Goal: Task Accomplishment & Management: Manage account settings

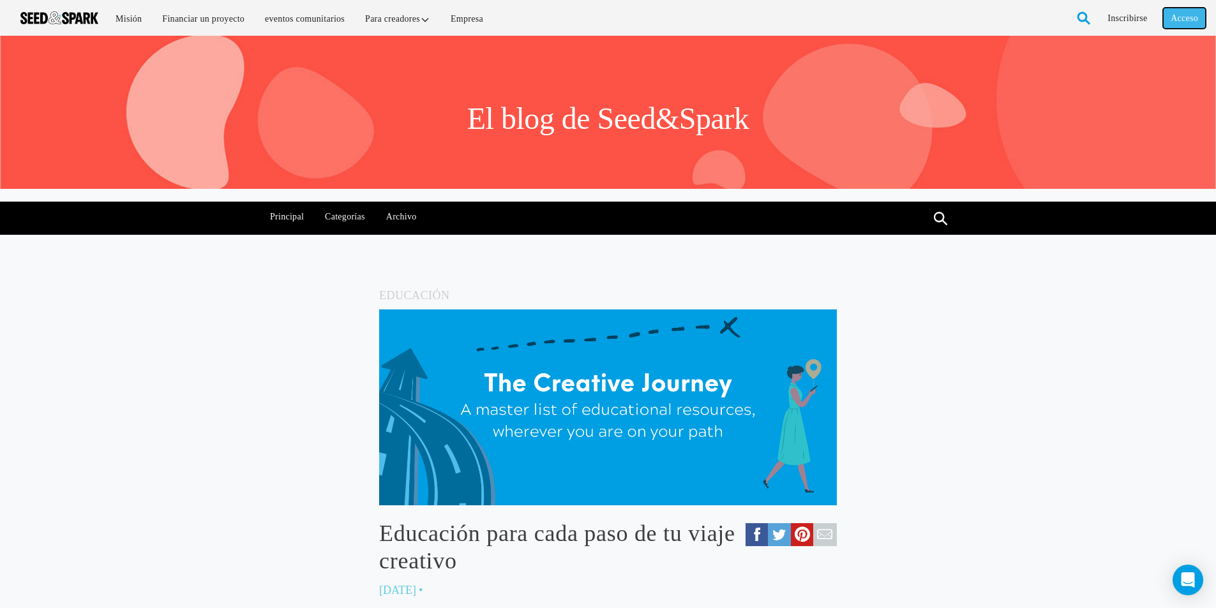
click at [1190, 15] on font "Acceso" at bounding box center [1183, 18] width 27 height 10
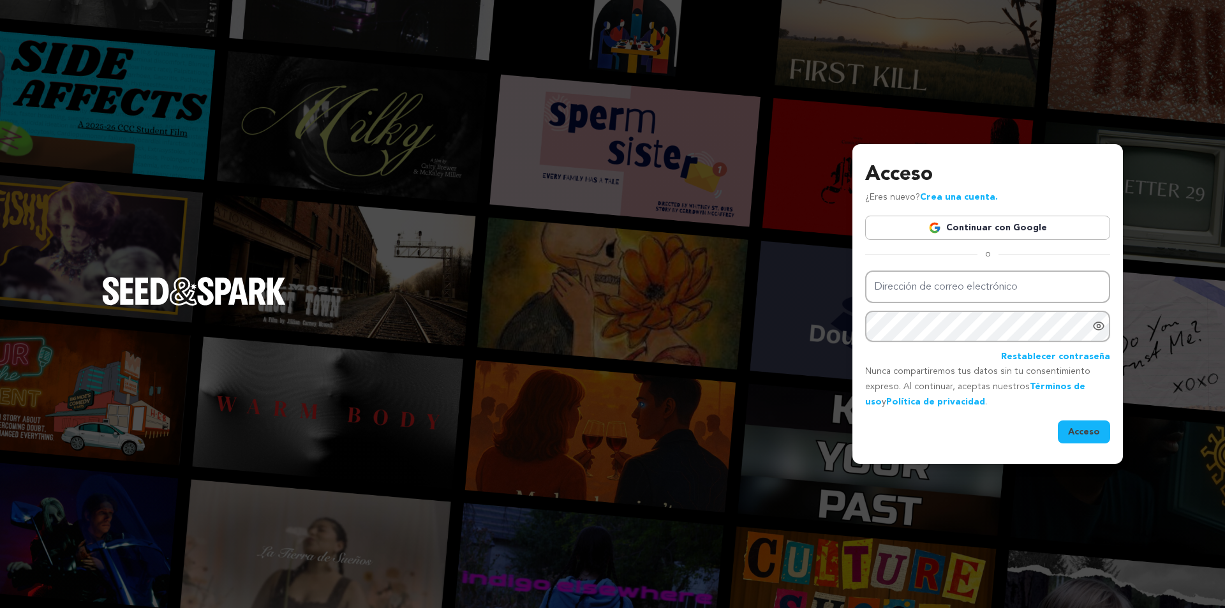
click at [995, 230] on font "Continuar con Google" at bounding box center [996, 227] width 101 height 9
click at [989, 230] on font "Continuar con Google" at bounding box center [996, 227] width 101 height 9
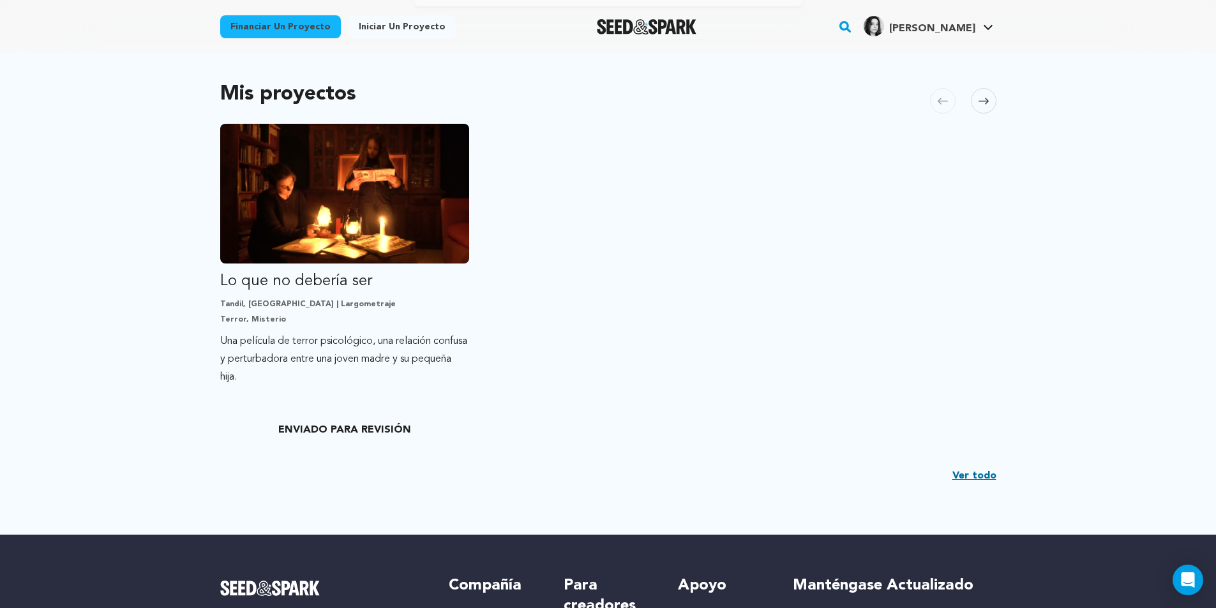
scroll to position [319, 0]
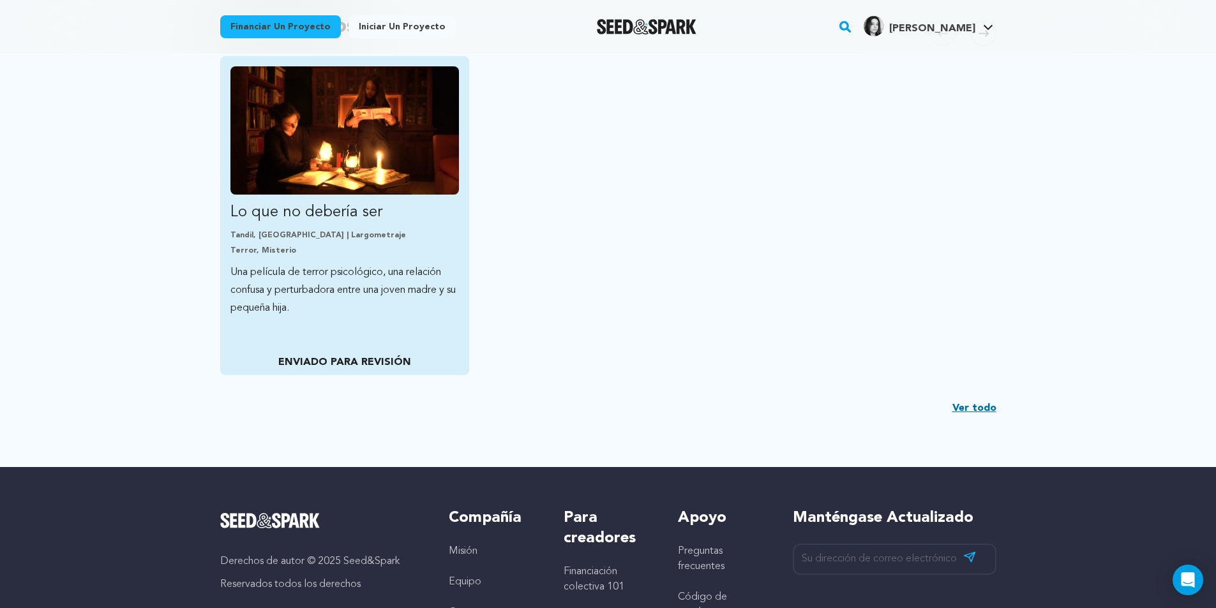
click at [360, 367] on font "ENVIADO PARA REVISIÓN" at bounding box center [344, 362] width 133 height 10
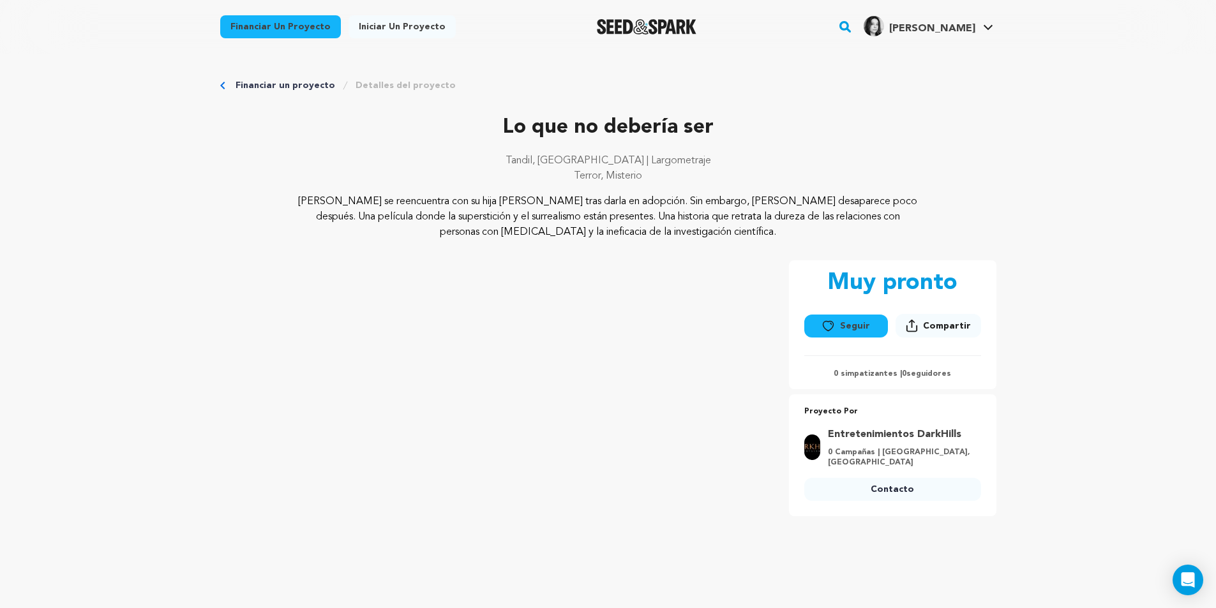
click at [960, 32] on font "Laura M." at bounding box center [932, 29] width 86 height 10
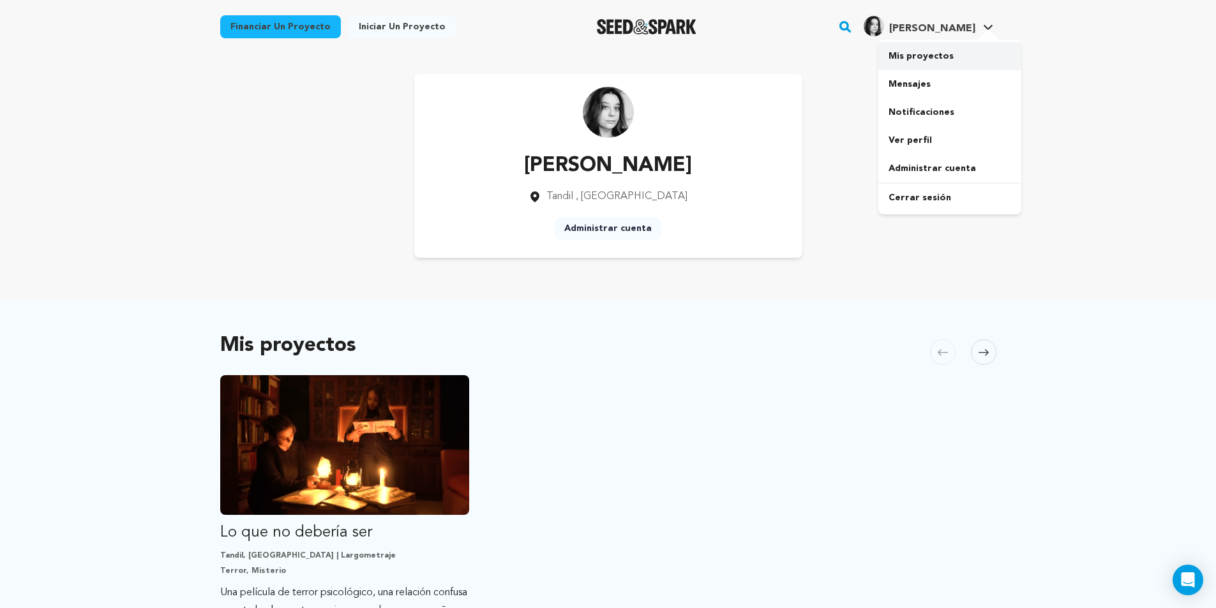
click at [937, 57] on font "Mis proyectos" at bounding box center [920, 56] width 65 height 9
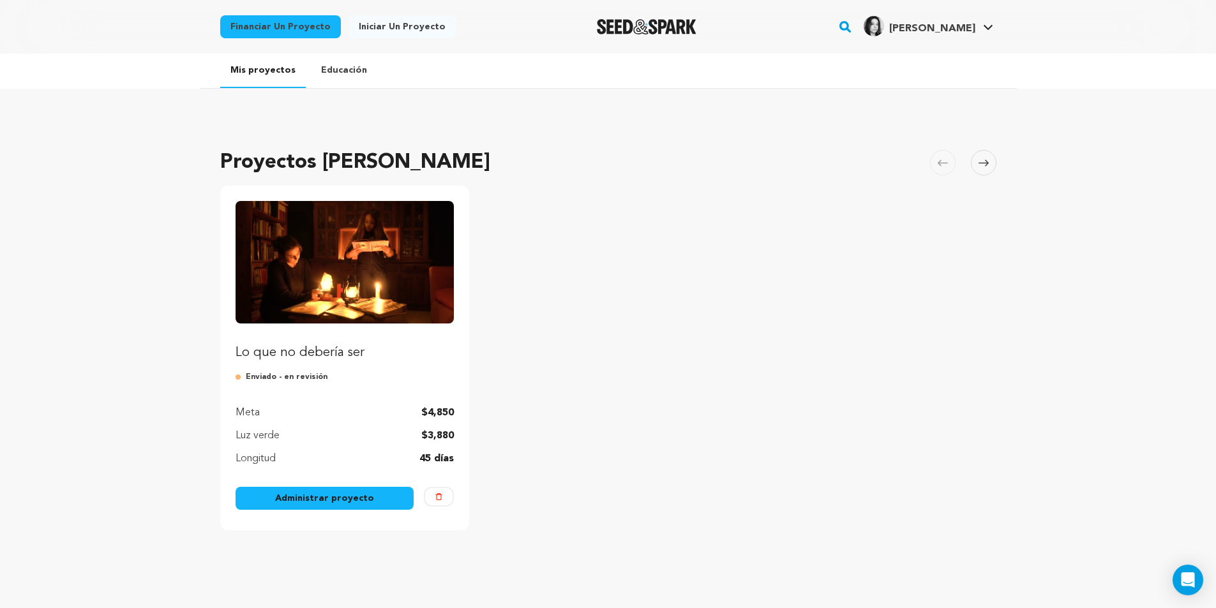
click at [333, 507] on link "Administrar proyecto" at bounding box center [324, 498] width 179 height 23
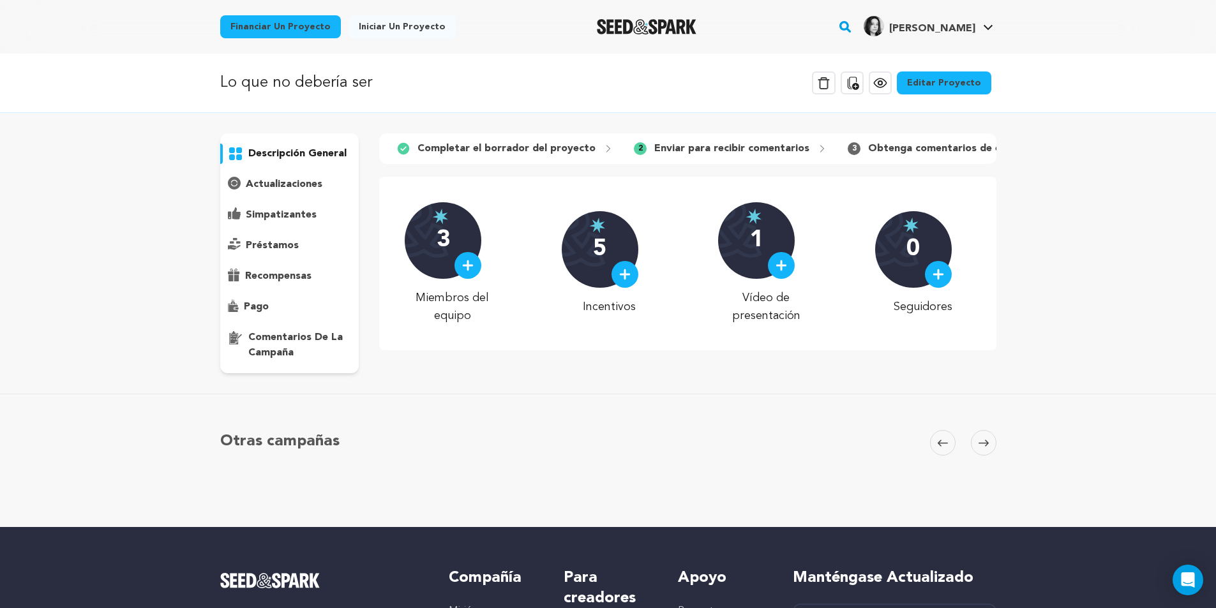
click at [278, 153] on font "descripción general" at bounding box center [297, 154] width 98 height 10
click at [817, 145] on icon at bounding box center [822, 149] width 10 height 10
click at [817, 151] on icon at bounding box center [822, 149] width 10 height 10
click at [466, 271] on img at bounding box center [467, 265] width 11 height 11
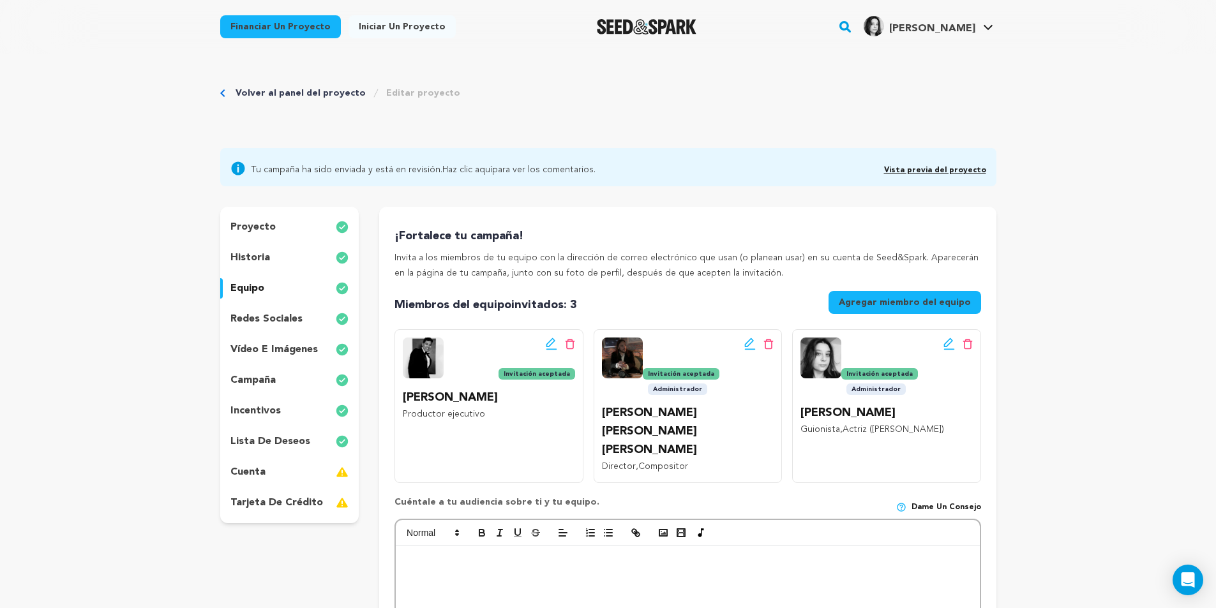
click at [244, 472] on font "cuenta" at bounding box center [247, 472] width 35 height 10
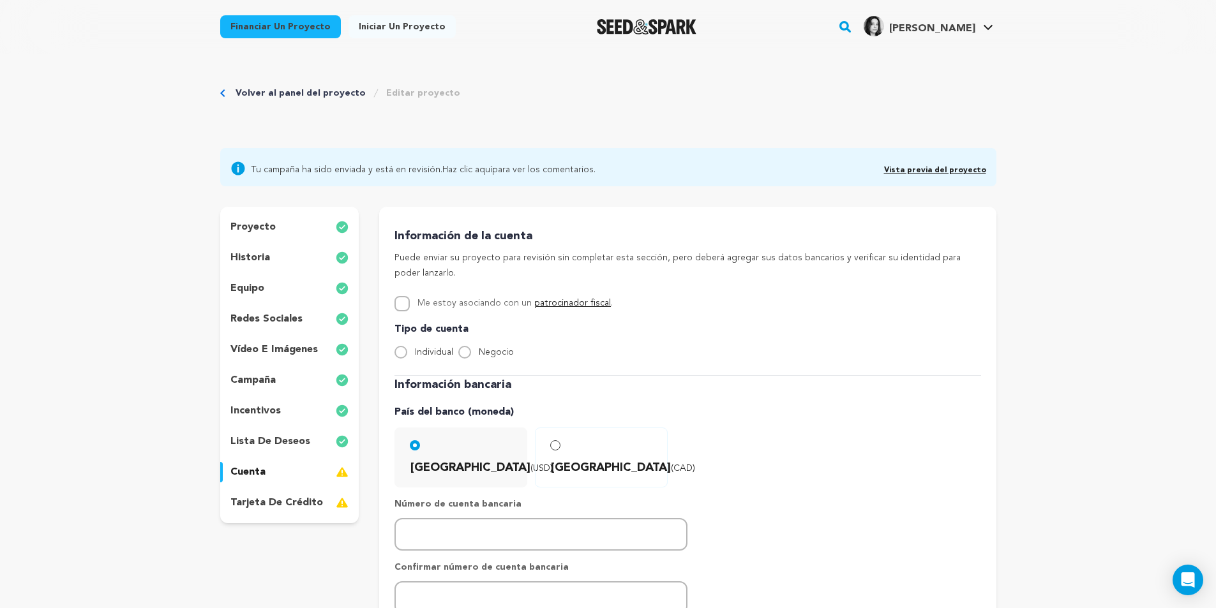
click at [255, 505] on font "tarjeta de crédito" at bounding box center [276, 503] width 93 height 10
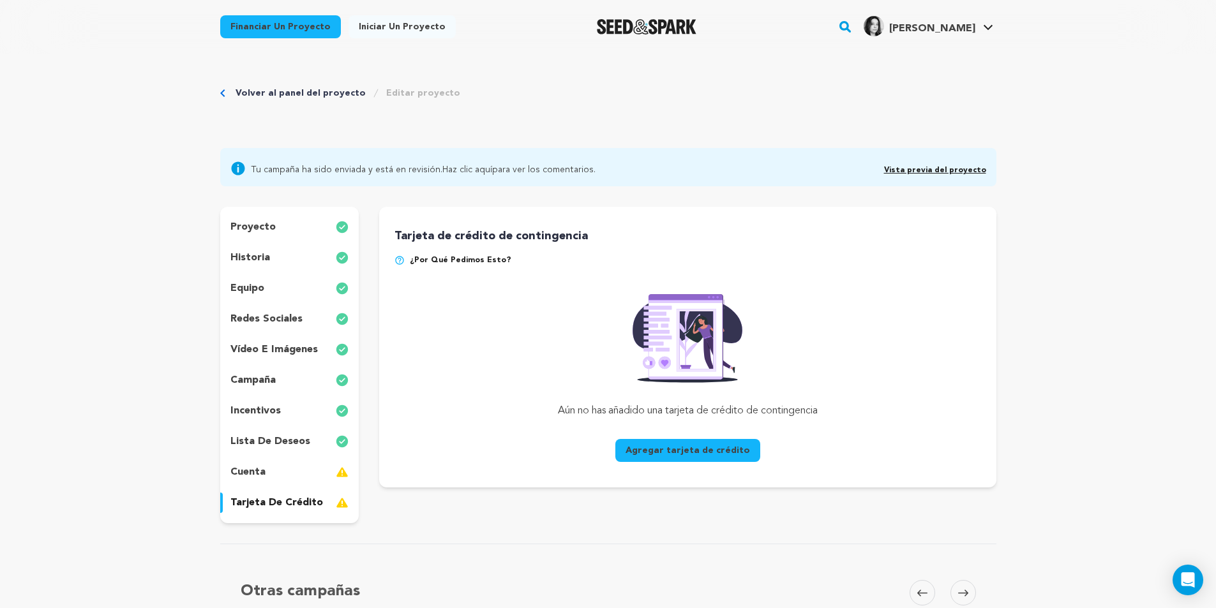
click at [260, 479] on p "cuenta" at bounding box center [247, 472] width 35 height 15
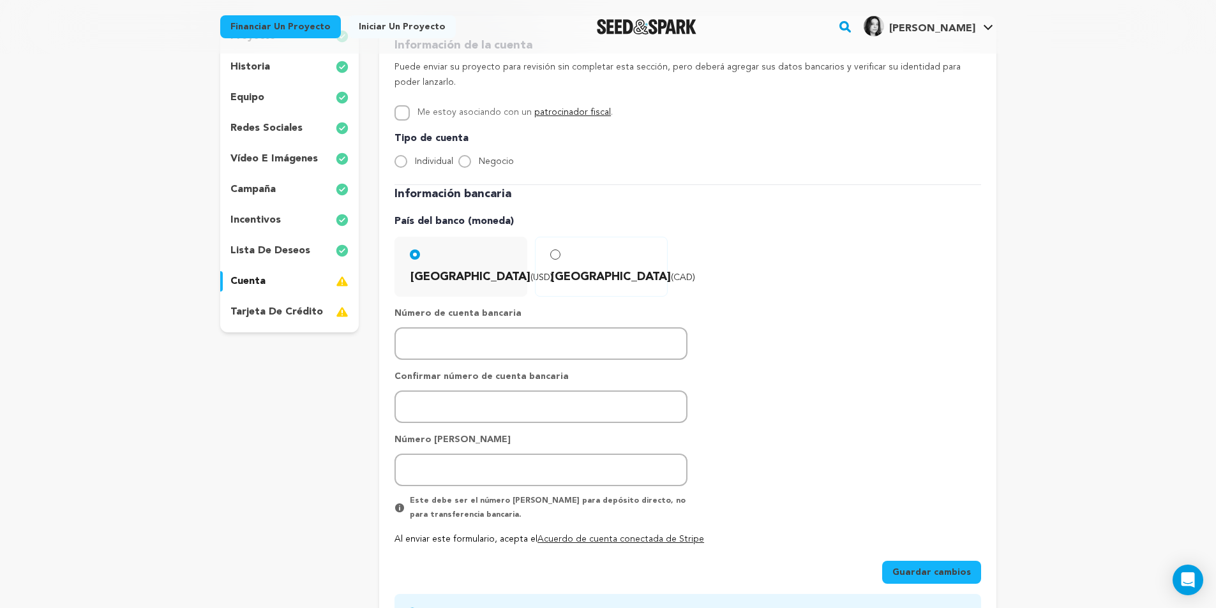
scroll to position [191, 0]
drag, startPoint x: 263, startPoint y: 313, endPoint x: 256, endPoint y: 331, distance: 19.2
click at [263, 314] on font "tarjeta de crédito" at bounding box center [276, 311] width 93 height 10
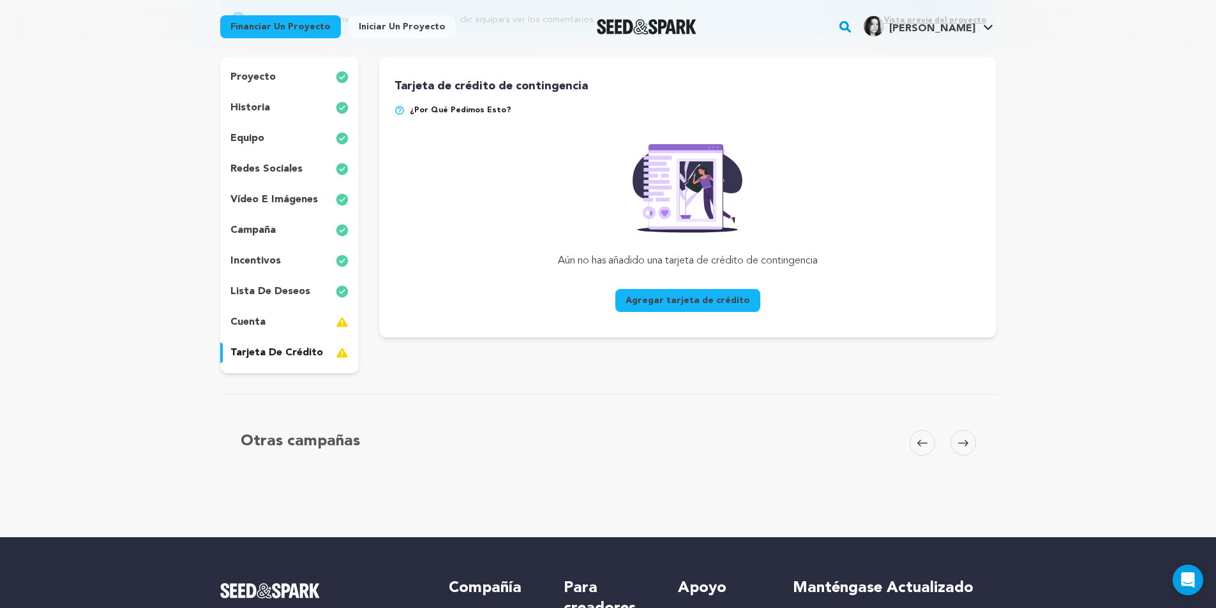
scroll to position [128, 0]
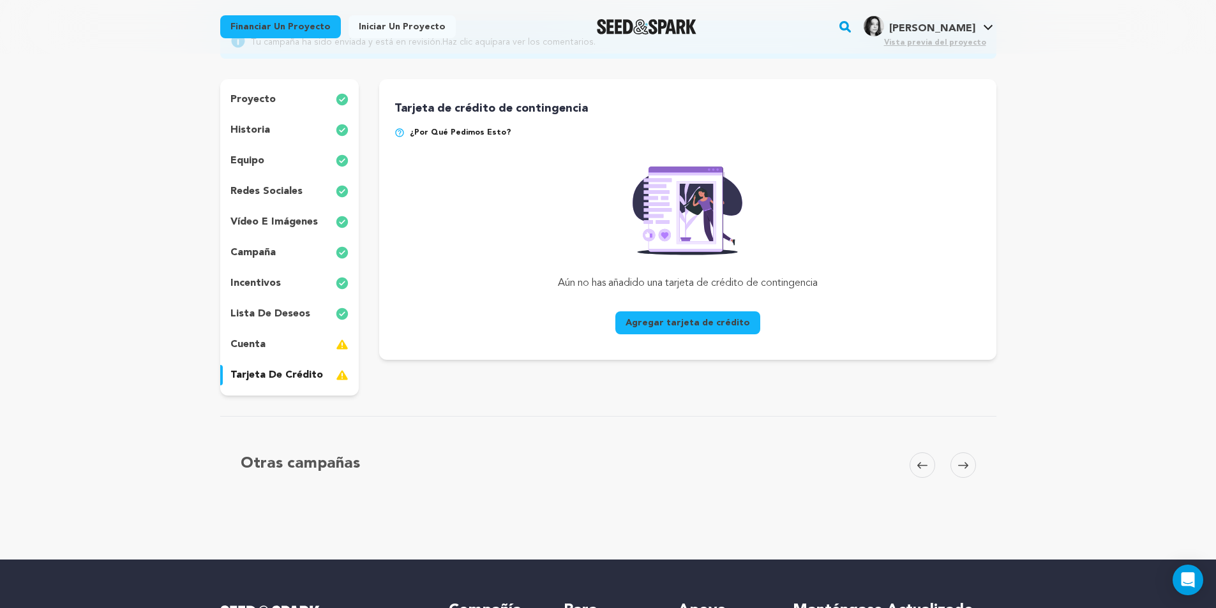
drag, startPoint x: 650, startPoint y: 317, endPoint x: 648, endPoint y: 323, distance: 6.5
click at [650, 317] on font "Agregar tarjeta de crédito" at bounding box center [687, 323] width 124 height 13
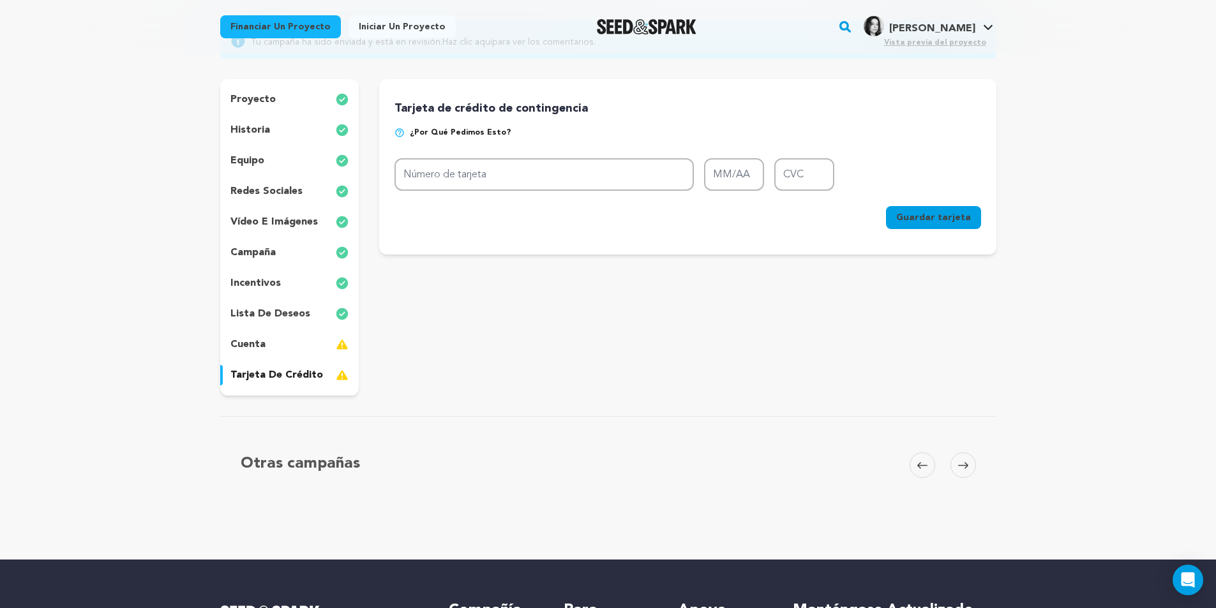
click at [641, 343] on div "Project Title Project Name What Should Not Be Project URL Give me advice Projec…" at bounding box center [687, 237] width 616 height 317
drag, startPoint x: 975, startPoint y: 403, endPoint x: 823, endPoint y: 429, distance: 154.1
click at [974, 403] on div "Volver al panel del proyecto Editar proyecto Tu campaña ha sido enviada y está …" at bounding box center [608, 243] width 817 height 634
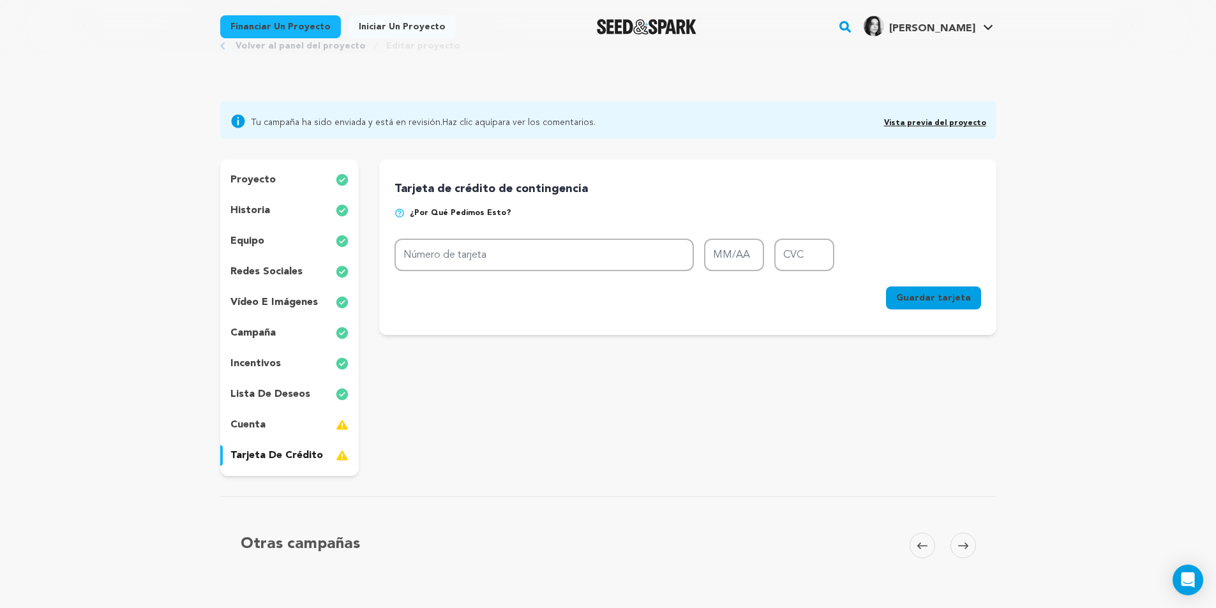
scroll to position [0, 0]
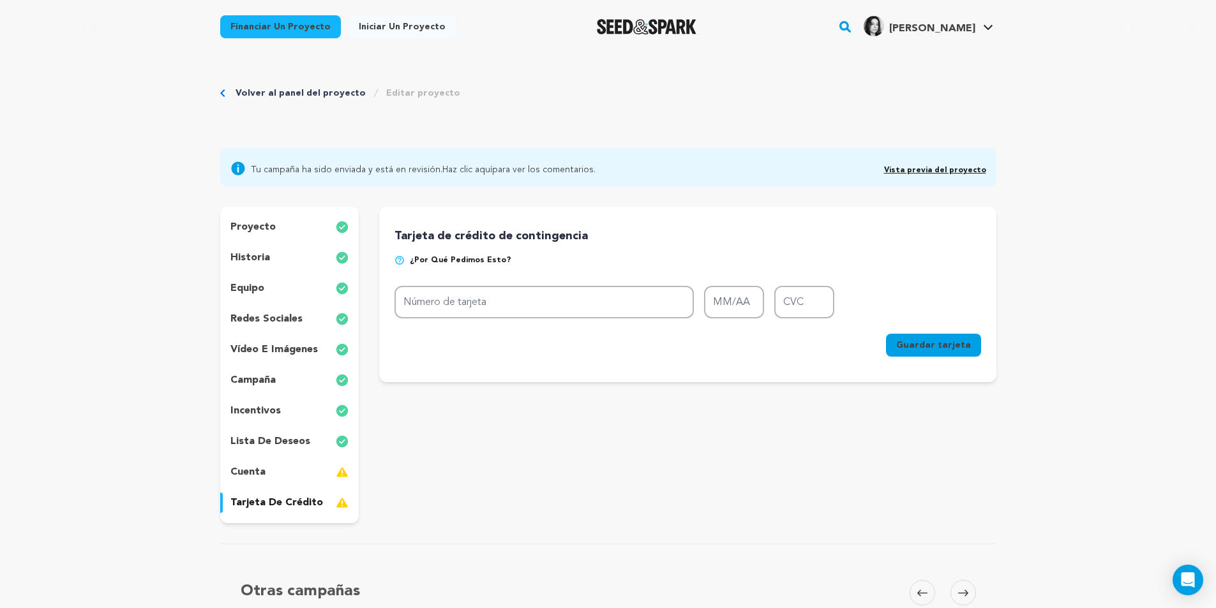
click at [1015, 83] on div "Volver al panel del proyecto Editar proyecto Tu campaña ha sido enviada y está …" at bounding box center [608, 371] width 817 height 634
click at [258, 295] on div "equipo" at bounding box center [289, 288] width 139 height 20
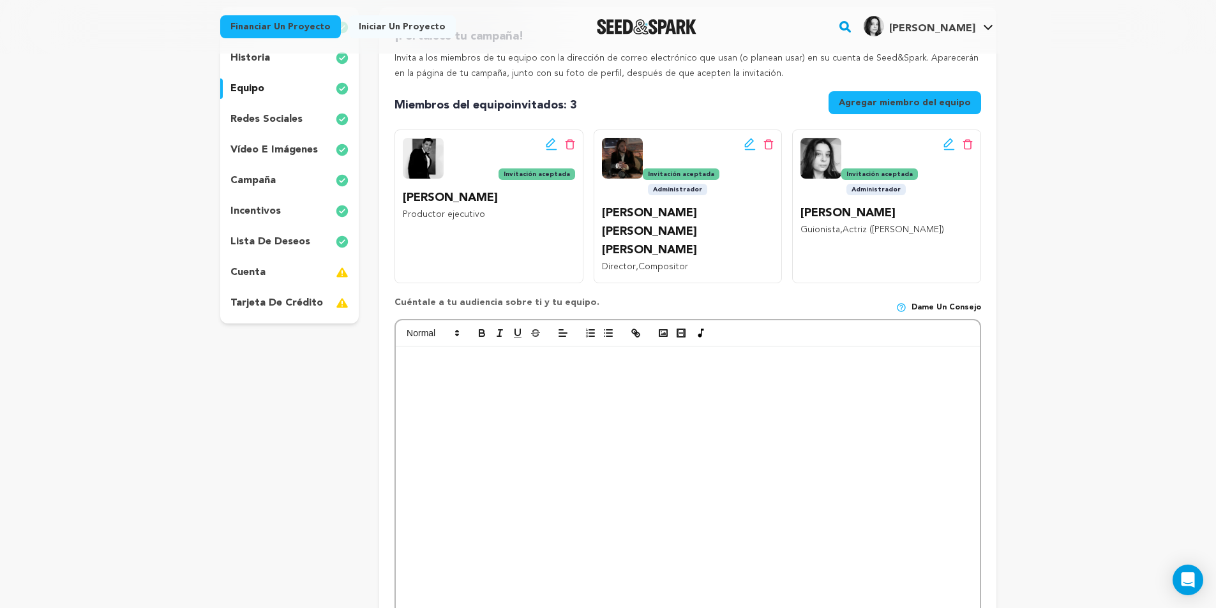
scroll to position [255, 0]
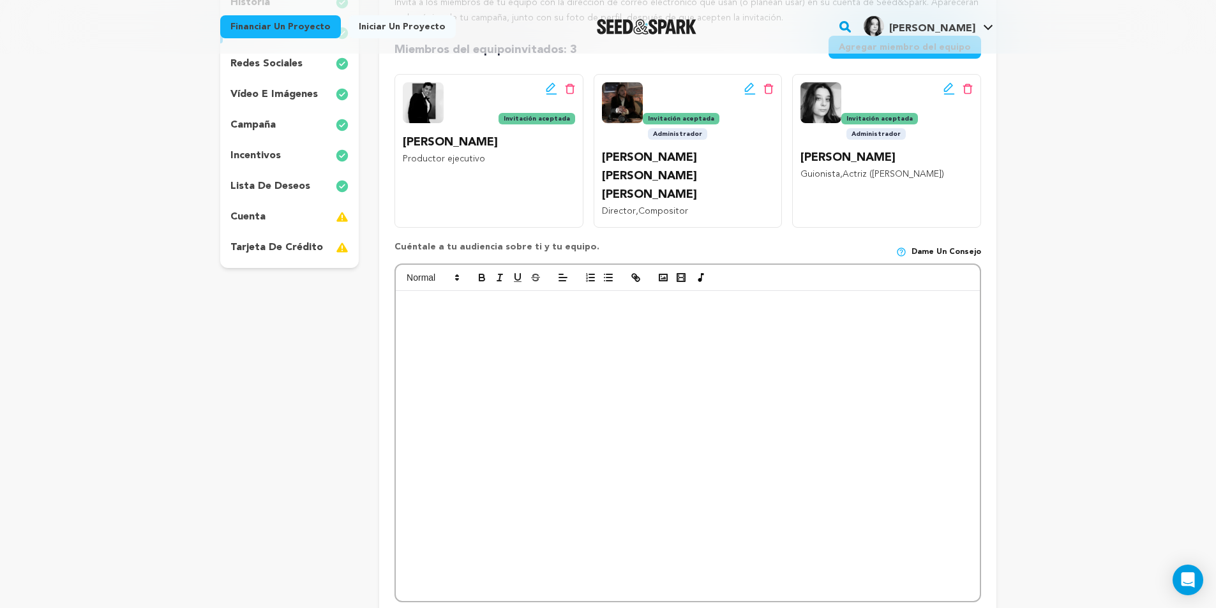
click at [615, 369] on p at bounding box center [687, 374] width 564 height 11
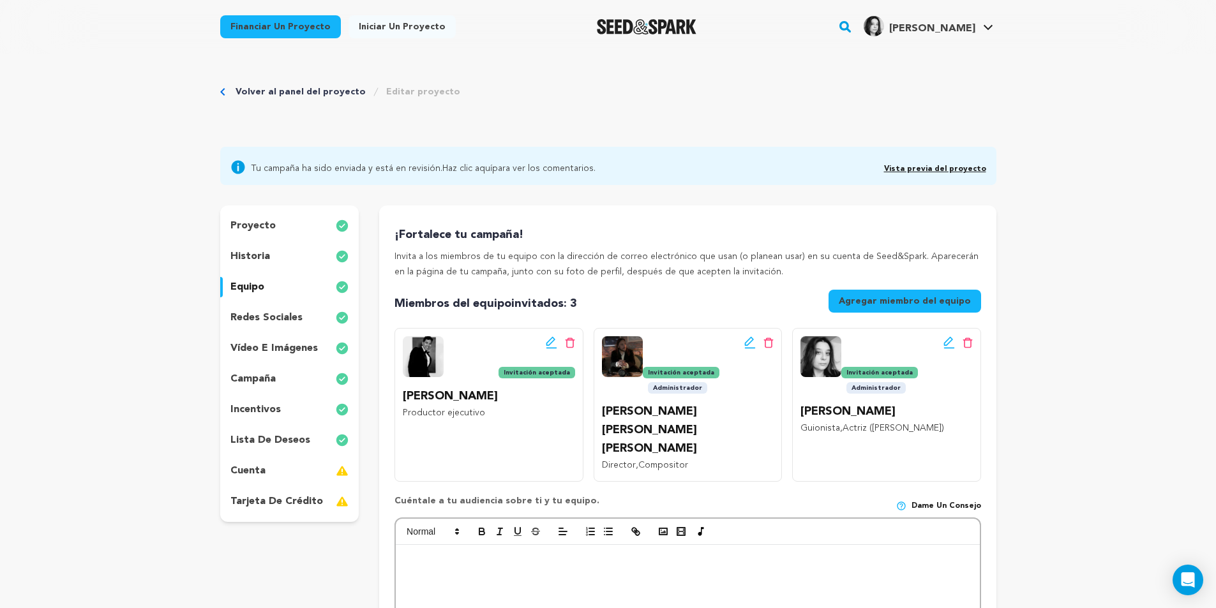
scroll to position [0, 0]
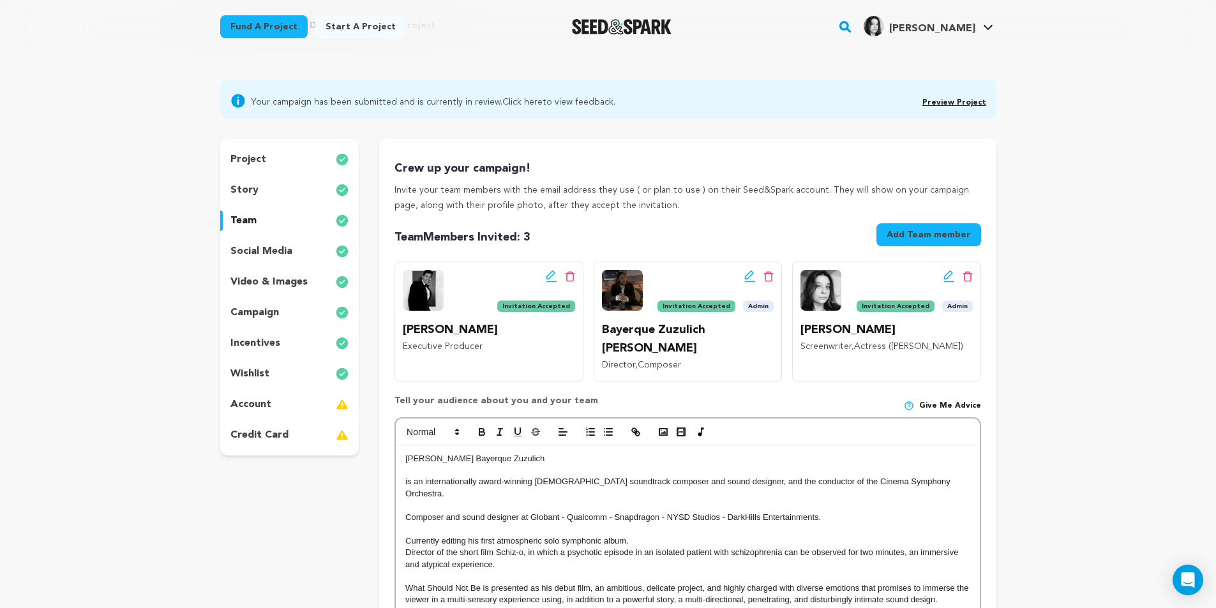
scroll to position [64, 0]
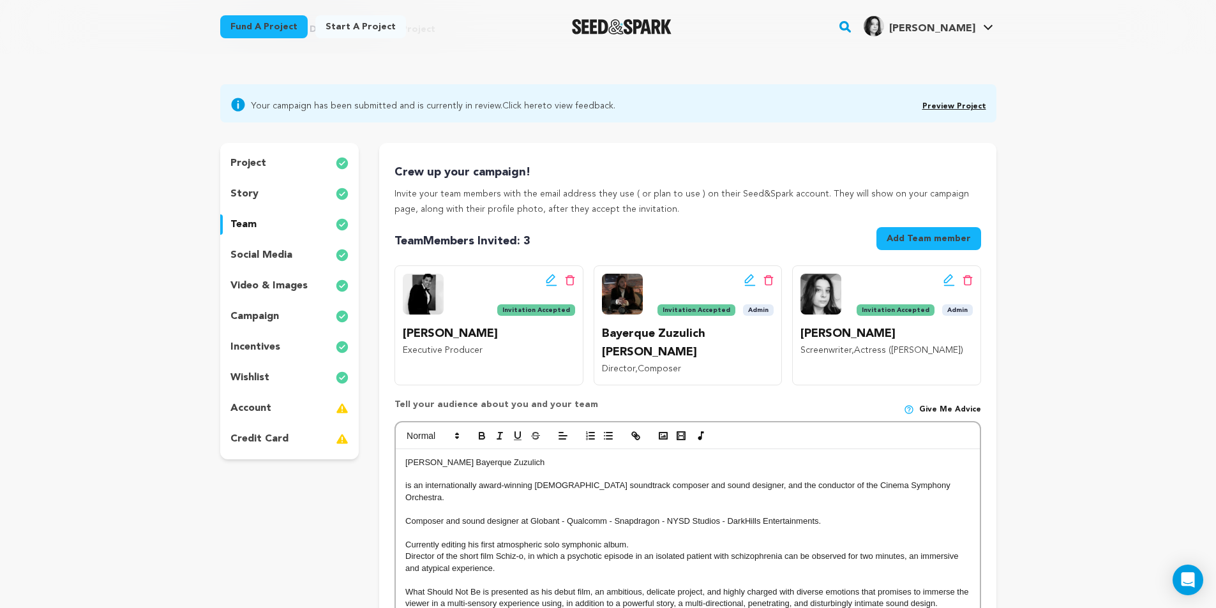
click at [748, 279] on icon at bounding box center [749, 280] width 11 height 13
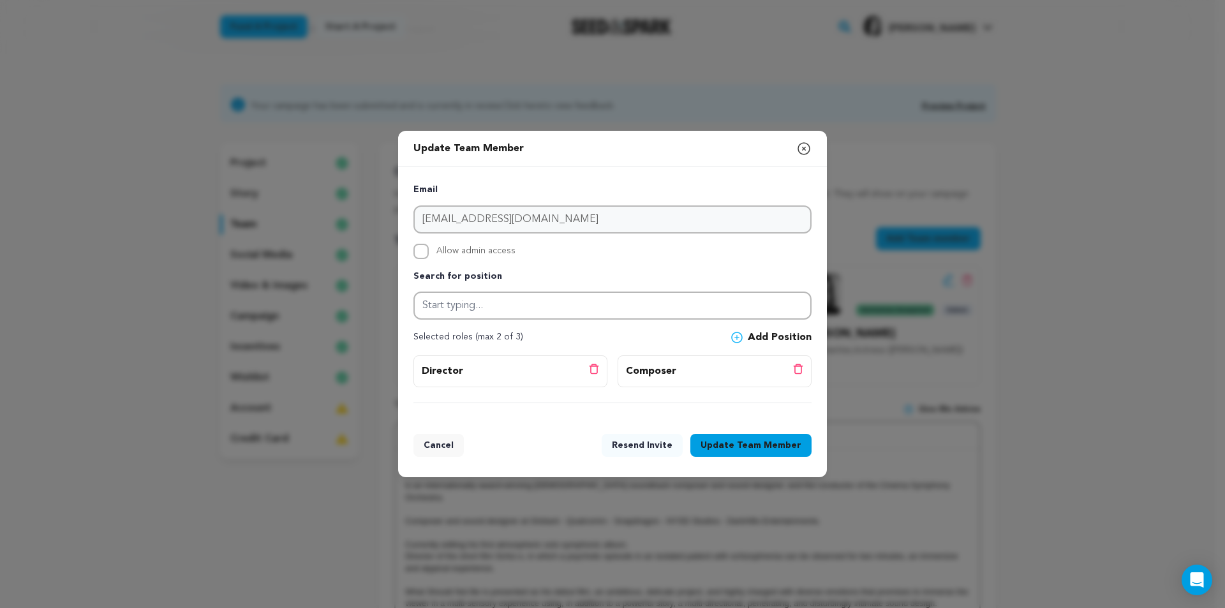
click at [805, 147] on icon "button" at bounding box center [803, 148] width 11 height 11
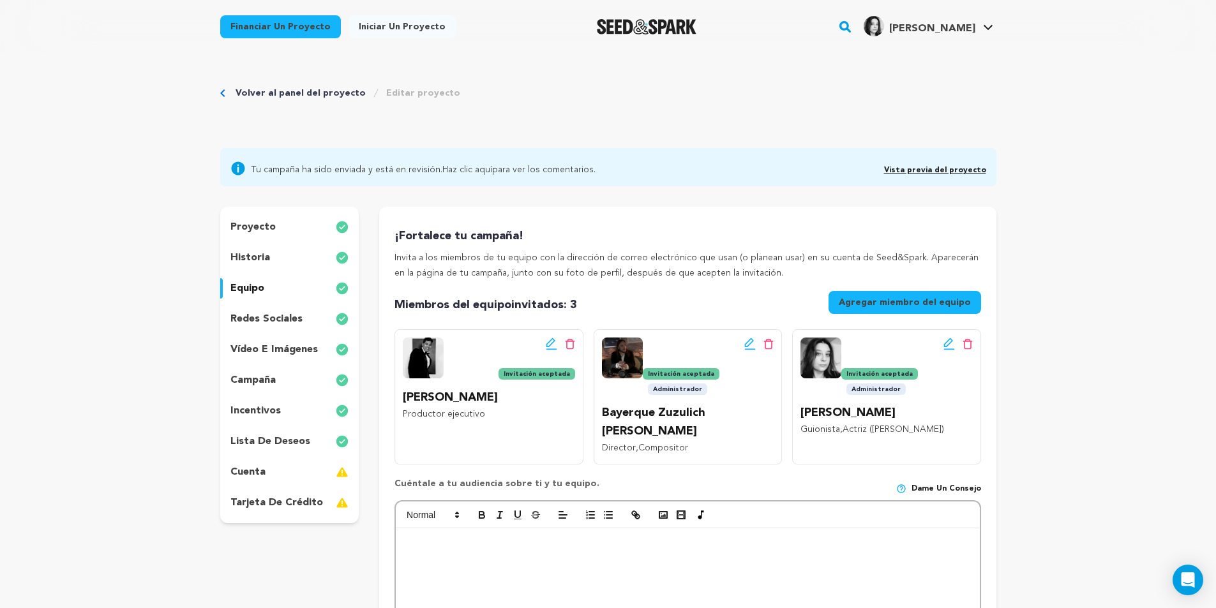
click at [956, 165] on span "Vista previa del proyecto" at bounding box center [935, 168] width 102 height 15
click at [562, 180] on div "Tu [PERSON_NAME] sido enviada y está en revisión. Haz clic aquí para ver los co…" at bounding box center [608, 167] width 776 height 38
click at [395, 174] on font "Tu campaña ha sido enviada y está en revisión." at bounding box center [346, 169] width 191 height 9
click at [594, 174] on div "Tu campaña ha sido enviada y está en revisión. Haz clic aquí para ver los comen…" at bounding box center [608, 167] width 756 height 18
drag, startPoint x: 705, startPoint y: 166, endPoint x: 800, endPoint y: 168, distance: 94.5
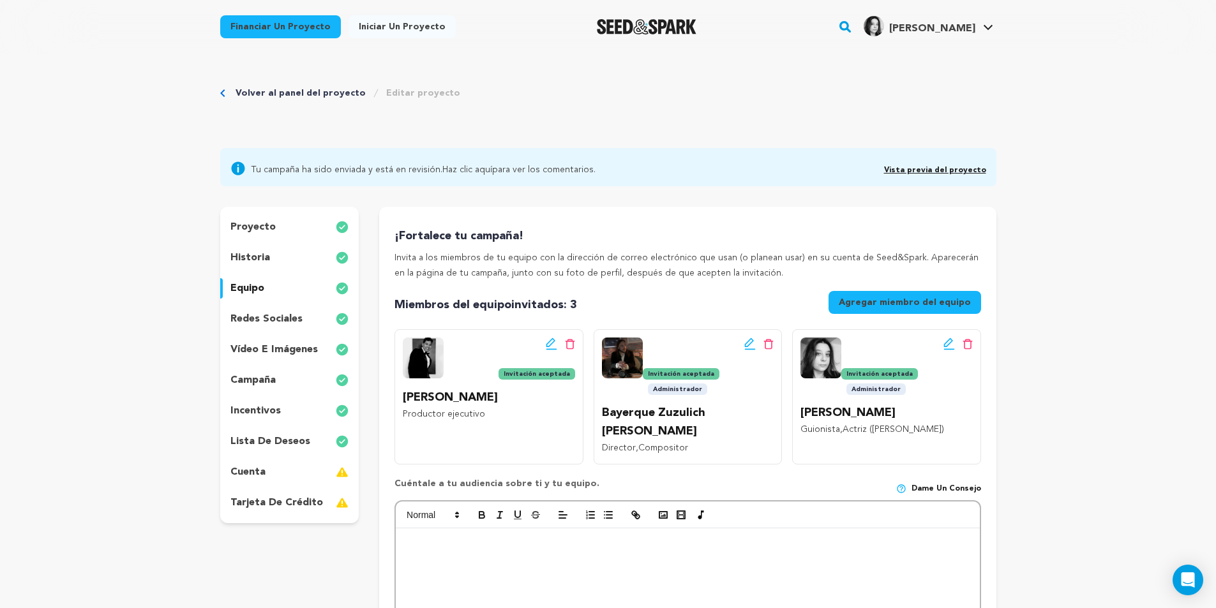
click at [706, 166] on div "Tu campaña ha sido enviada y está en revisión. Haz clic aquí para ver los comen…" at bounding box center [608, 167] width 756 height 18
click at [970, 173] on font "Vista previa del proyecto" at bounding box center [935, 171] width 102 height 8
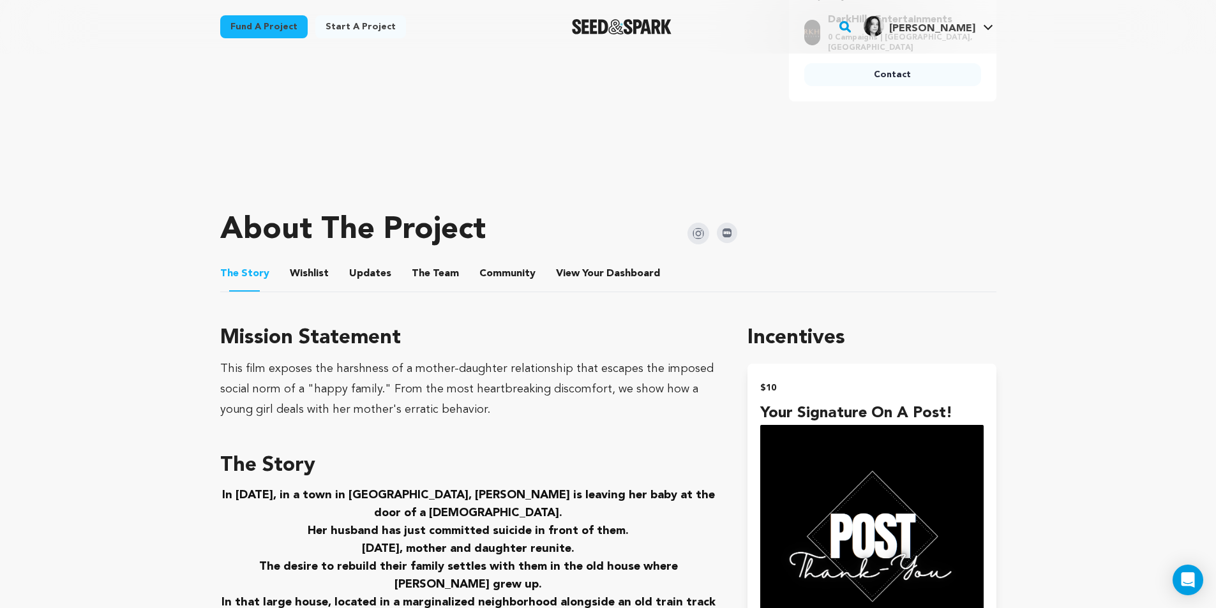
scroll to position [447, 0]
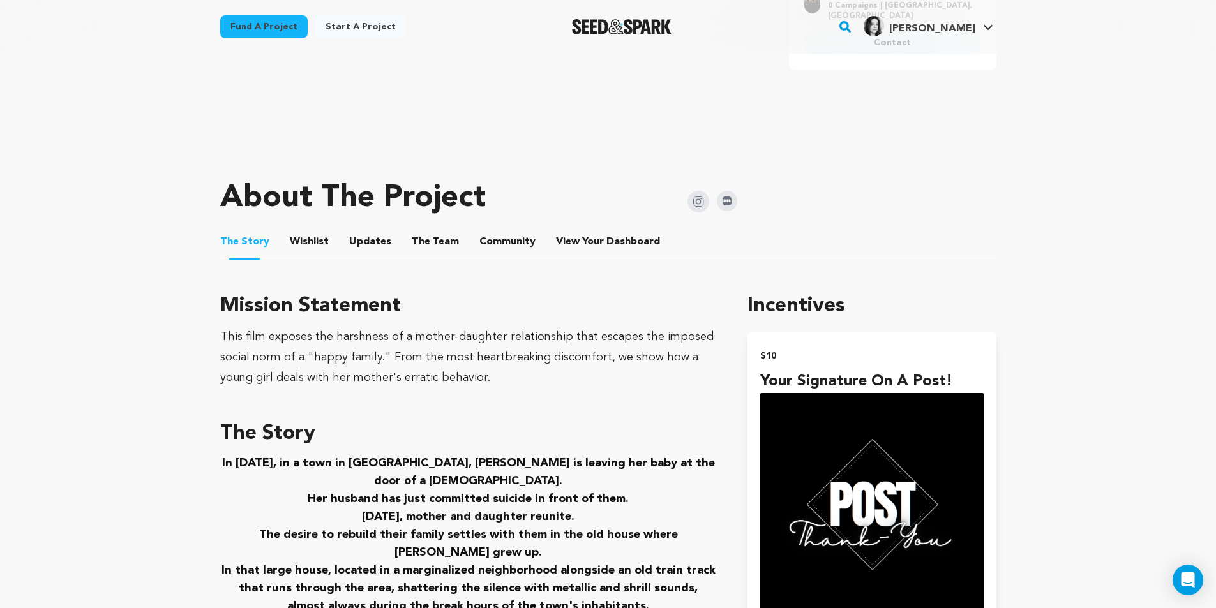
click at [437, 244] on button "The Team" at bounding box center [435, 244] width 31 height 31
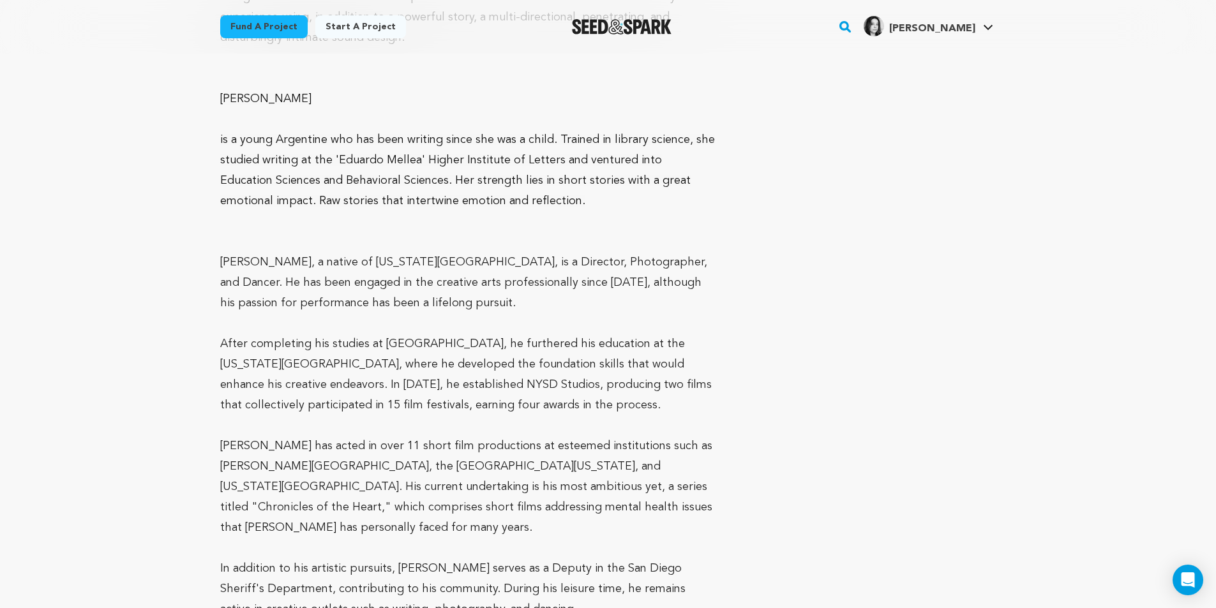
scroll to position [1085, 0]
